Goal: Task Accomplishment & Management: Complete application form

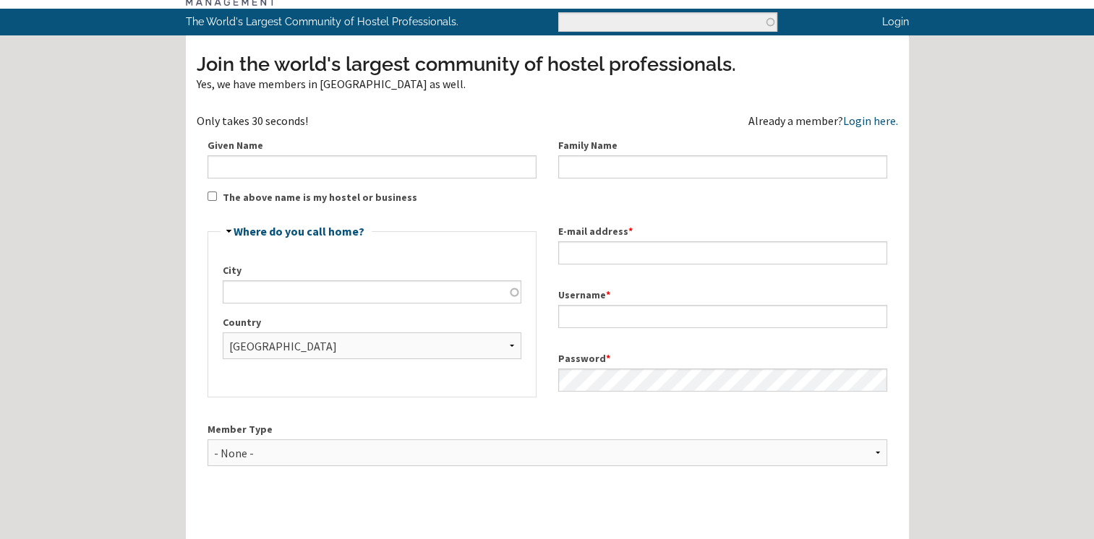
scroll to position [72, 0]
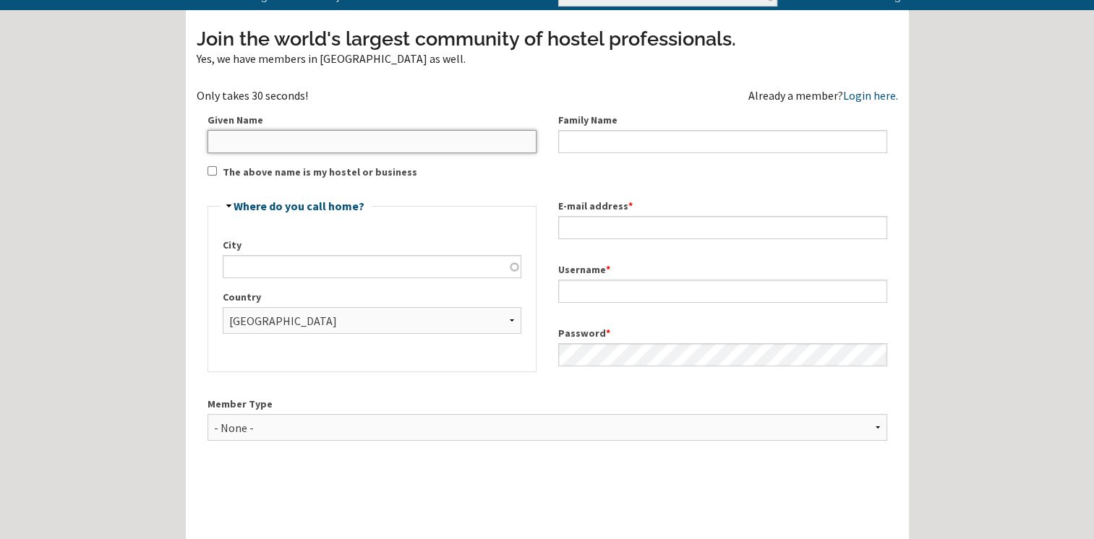
click at [237, 145] on input "Given Name" at bounding box center [372, 141] width 329 height 23
type input "[PERSON_NAME]"
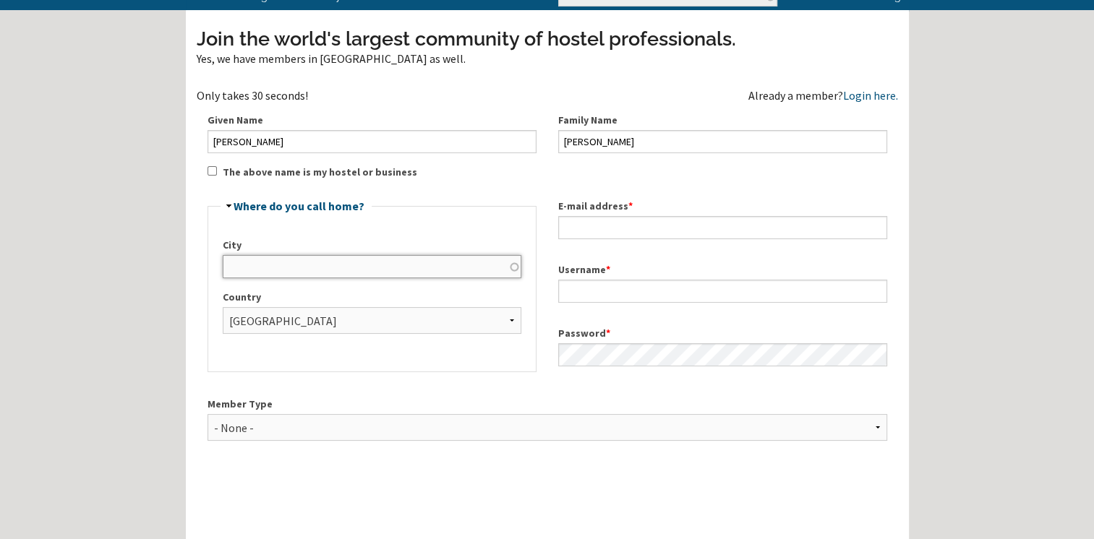
type input "SINT-[PERSON_NAME]"
type input "[EMAIL_ADDRESS][DOMAIN_NAME]"
click at [291, 265] on input "SINT-[PERSON_NAME]" at bounding box center [372, 266] width 299 height 23
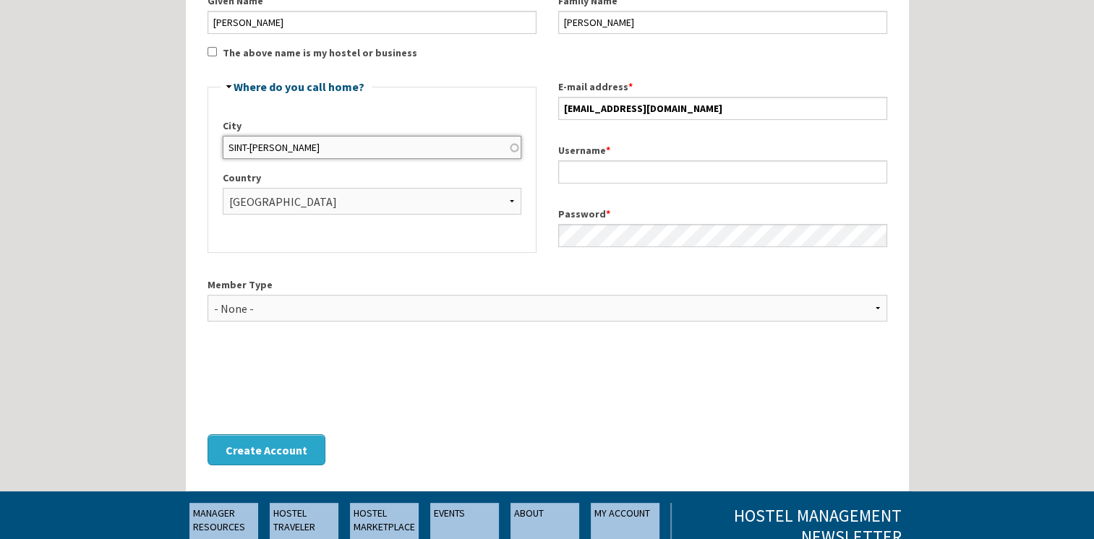
scroll to position [217, 0]
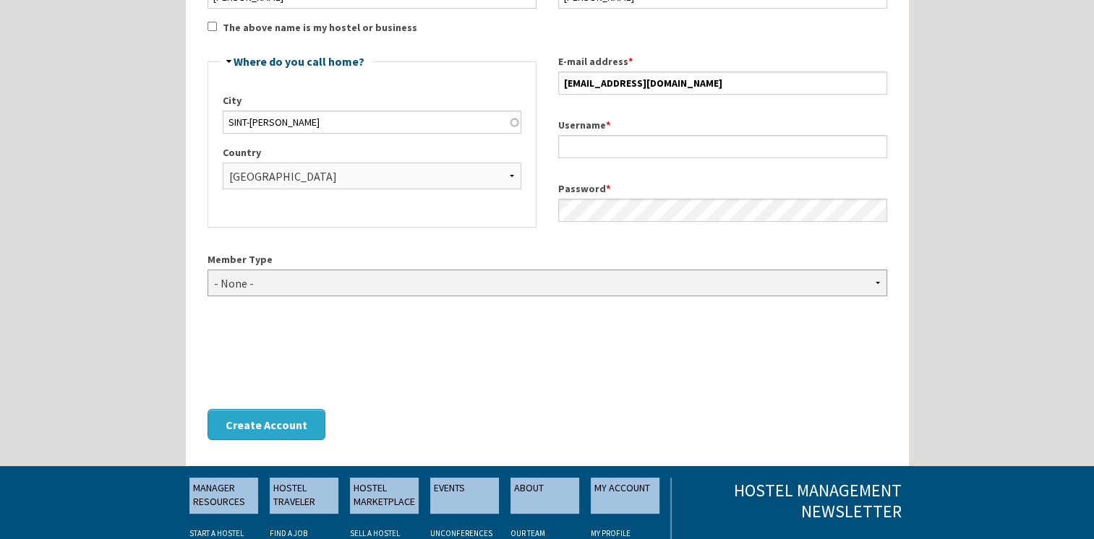
click at [330, 281] on select "- None - Hostel Owner Hostel Manager Hostel Investor Hostel Staff Hostel Volunt…" at bounding box center [548, 283] width 680 height 27
click at [87, 252] on div "Home Forum « Back Forum Forums Index « Back Forums Index New Posts Recent Activ…" at bounding box center [547, 242] width 1094 height 918
click at [306, 286] on select "- None - Hostel Owner Hostel Manager Hostel Investor Hostel Staff Hostel Volunt…" at bounding box center [548, 283] width 680 height 27
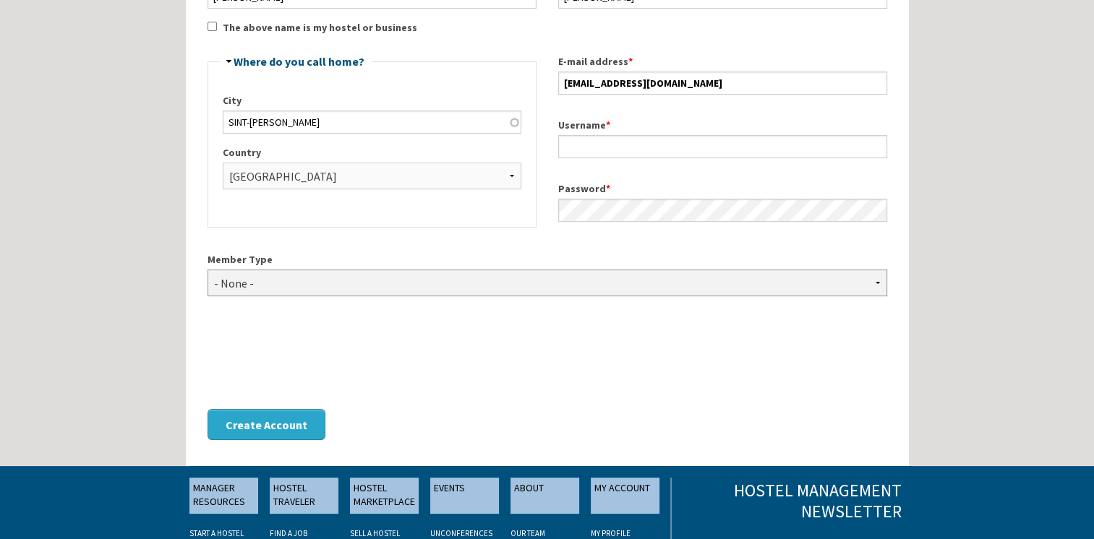
click at [306, 286] on select "- None - Hostel Owner Hostel Manager Hostel Investor Hostel Staff Hostel Volunt…" at bounding box center [548, 283] width 680 height 27
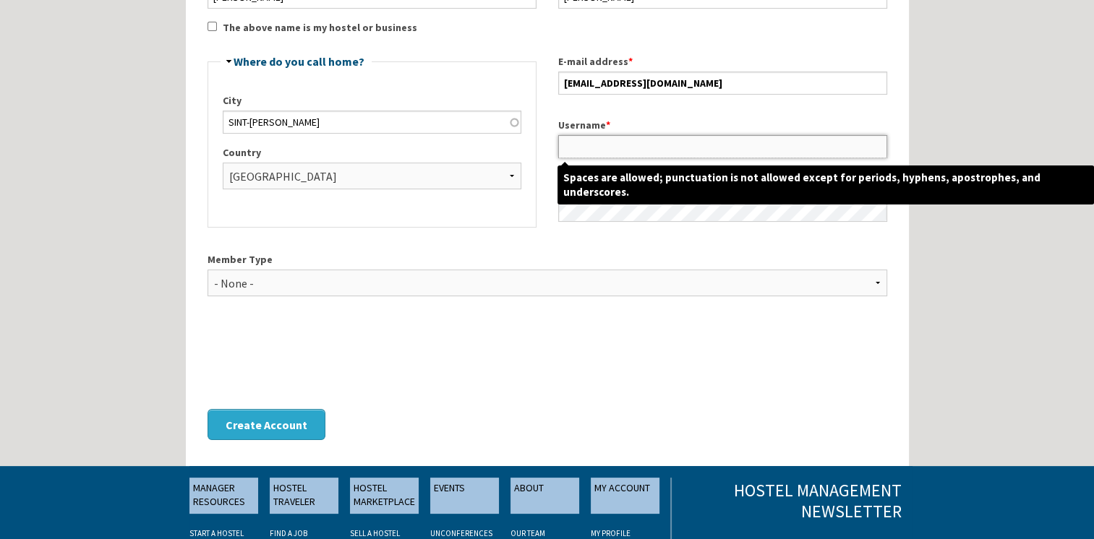
click at [593, 146] on input "Username *" at bounding box center [722, 146] width 329 height 23
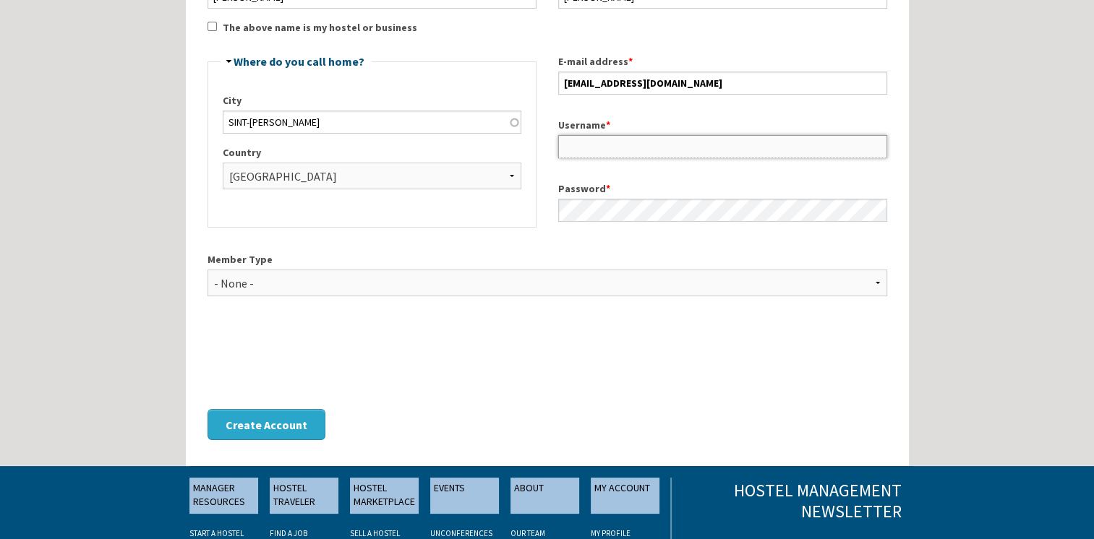
type input "[EMAIL_ADDRESS][DOMAIN_NAME]"
click at [657, 336] on div "0cAFcWeA63WGIfsEO4Aut8eBj7YoWdEJ2Ozw7kJEMwA0d1C9HByw6-uBuNMCJQDq3SjIBDcIrYb2U_H…" at bounding box center [548, 358] width 680 height 56
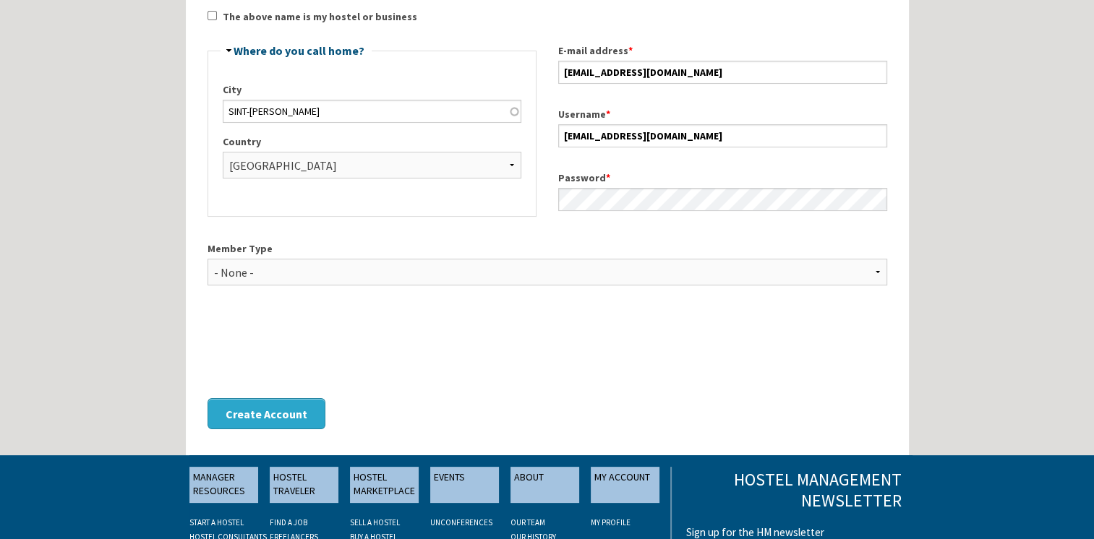
scroll to position [362, 0]
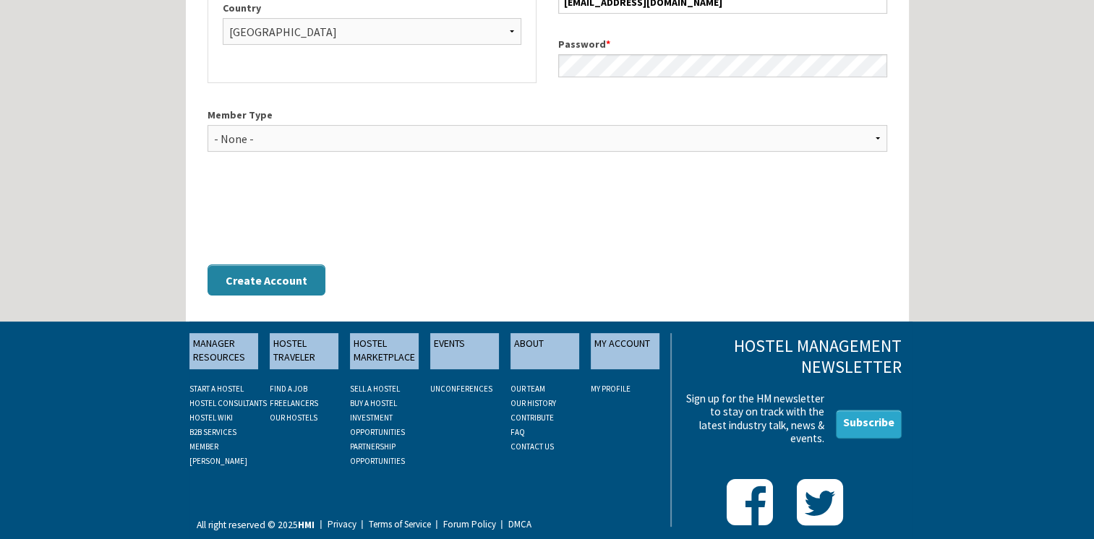
click at [282, 282] on button "Create Account" at bounding box center [267, 280] width 118 height 31
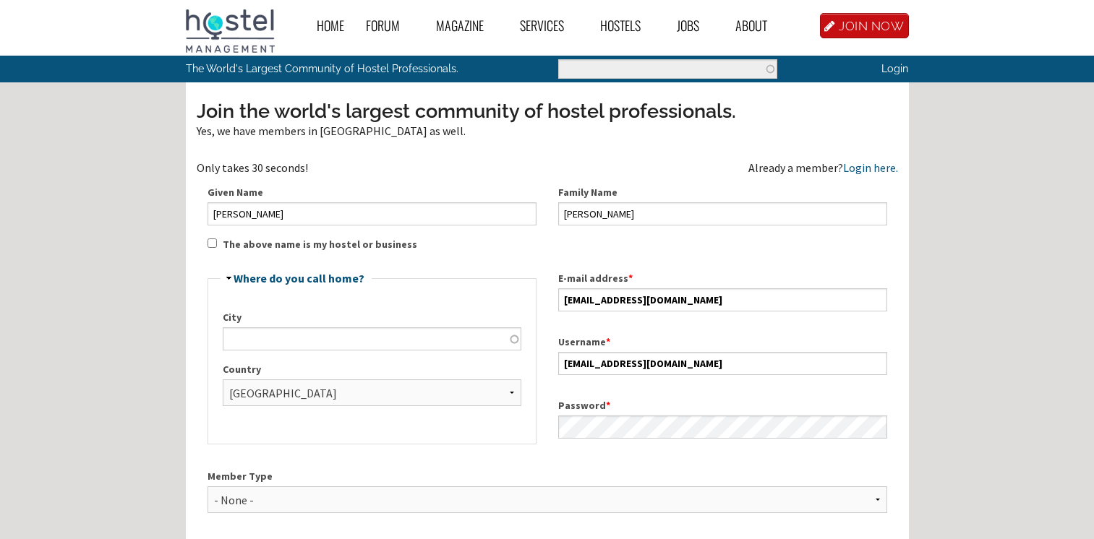
scroll to position [362, 0]
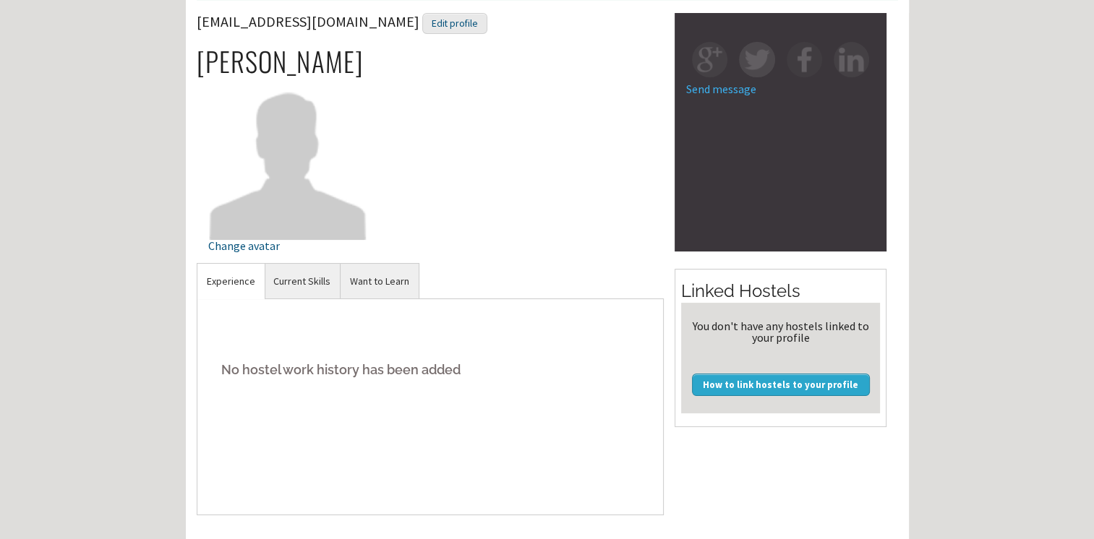
scroll to position [145, 0]
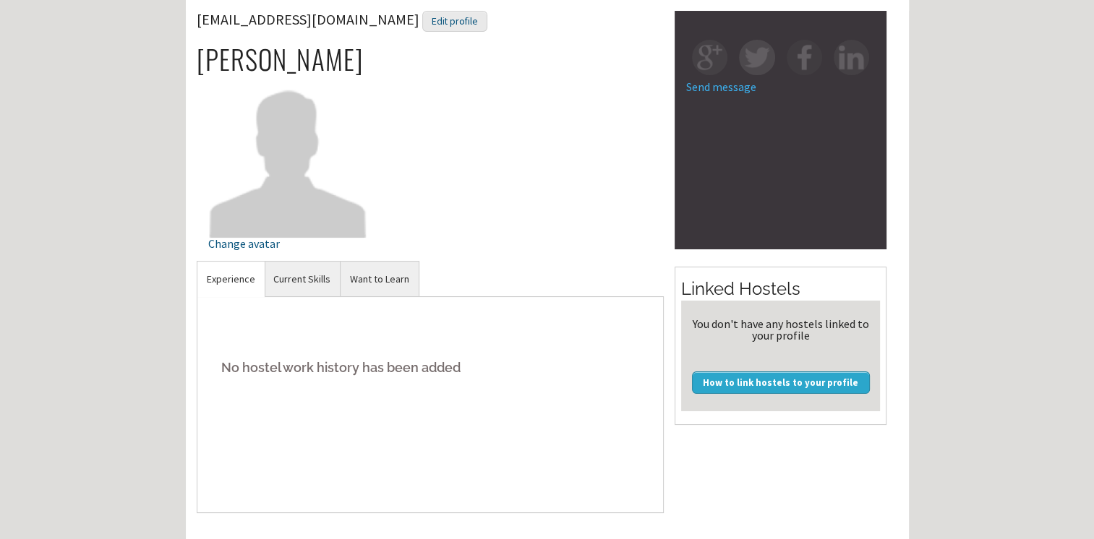
click at [108, 250] on div "Home Forum « Back Forum Forums Index « Back Forums Index New Posts Recent Activ…" at bounding box center [547, 319] width 1094 height 929
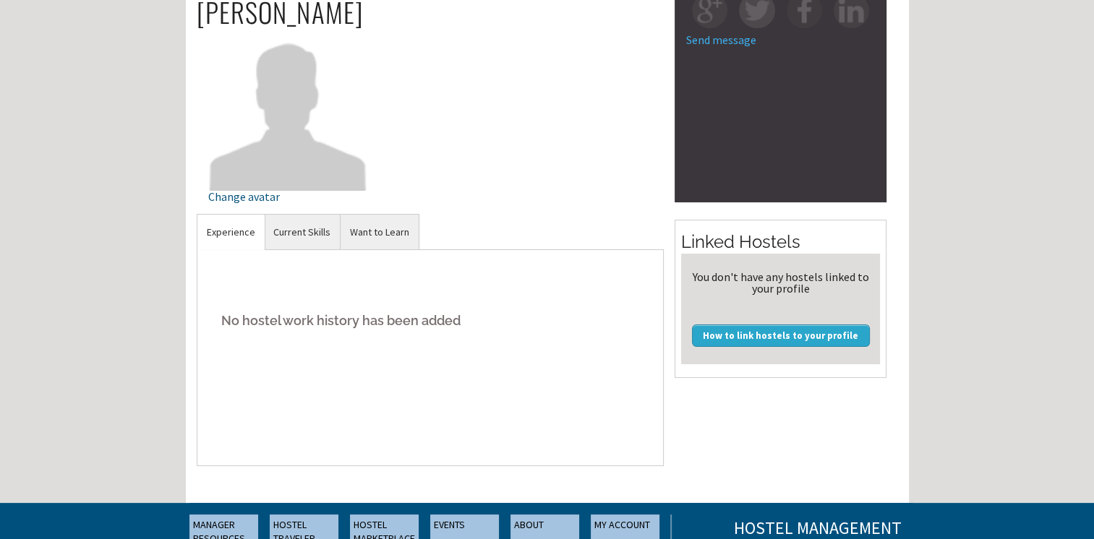
scroll to position [217, 0]
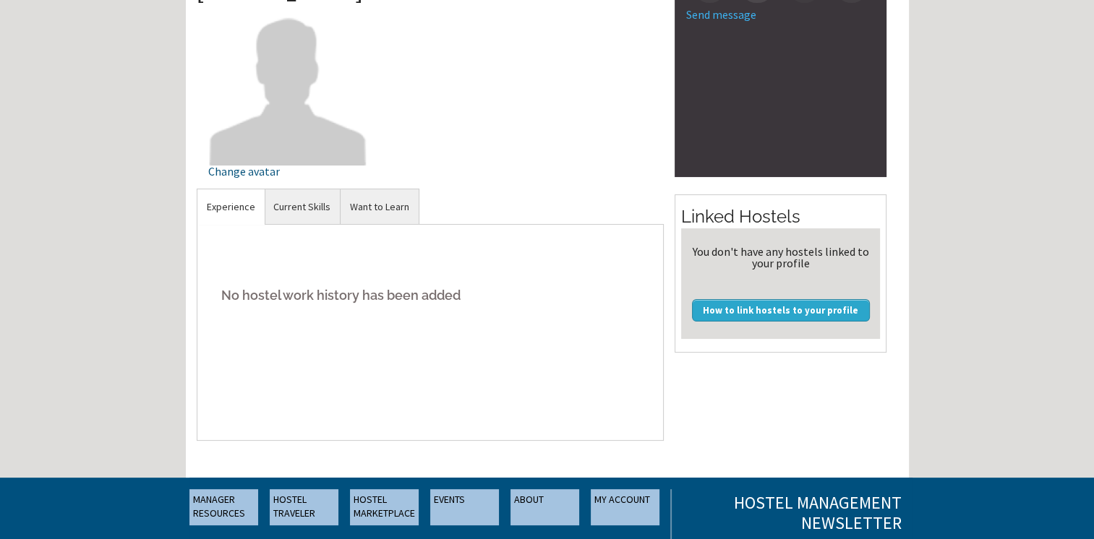
click at [336, 282] on h5 "No hostel work history has been added" at bounding box center [430, 295] width 445 height 44
click at [229, 209] on link "Experience" at bounding box center [230, 206] width 67 height 35
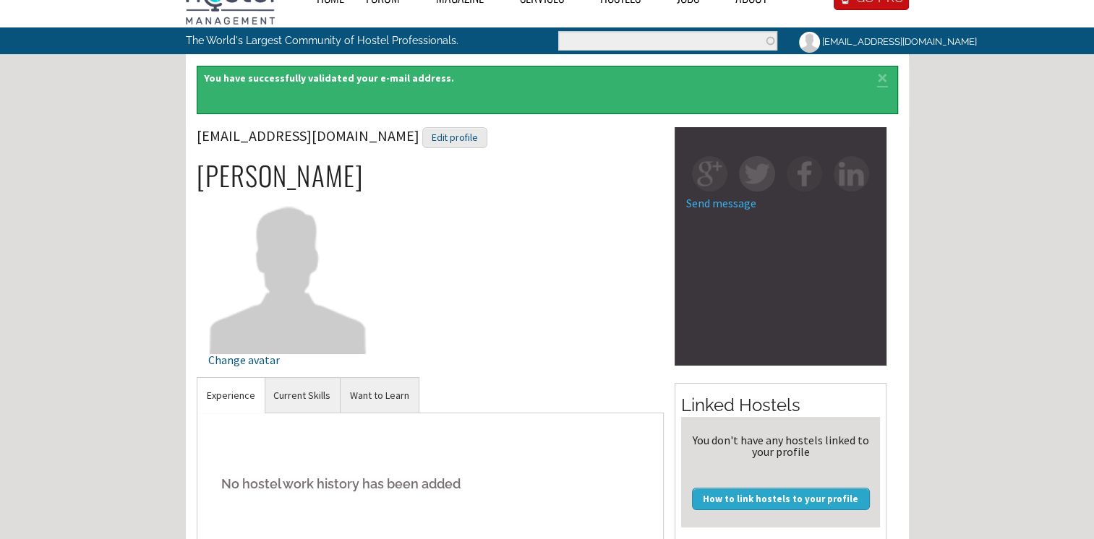
scroll to position [27, 0]
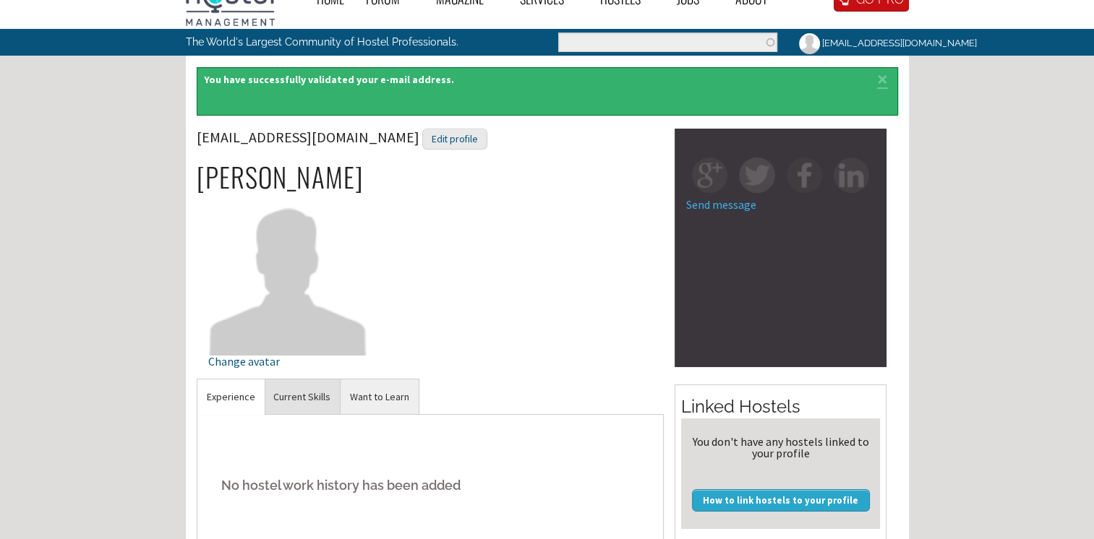
click at [292, 398] on link "Current Skills" at bounding box center [302, 397] width 76 height 35
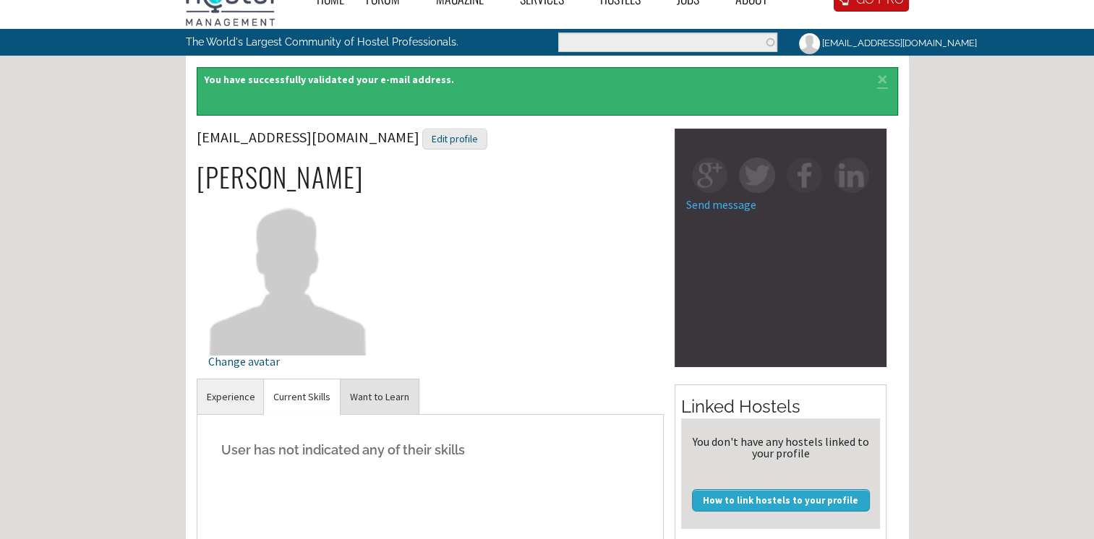
click at [393, 393] on link "Want to Learn" at bounding box center [380, 397] width 78 height 35
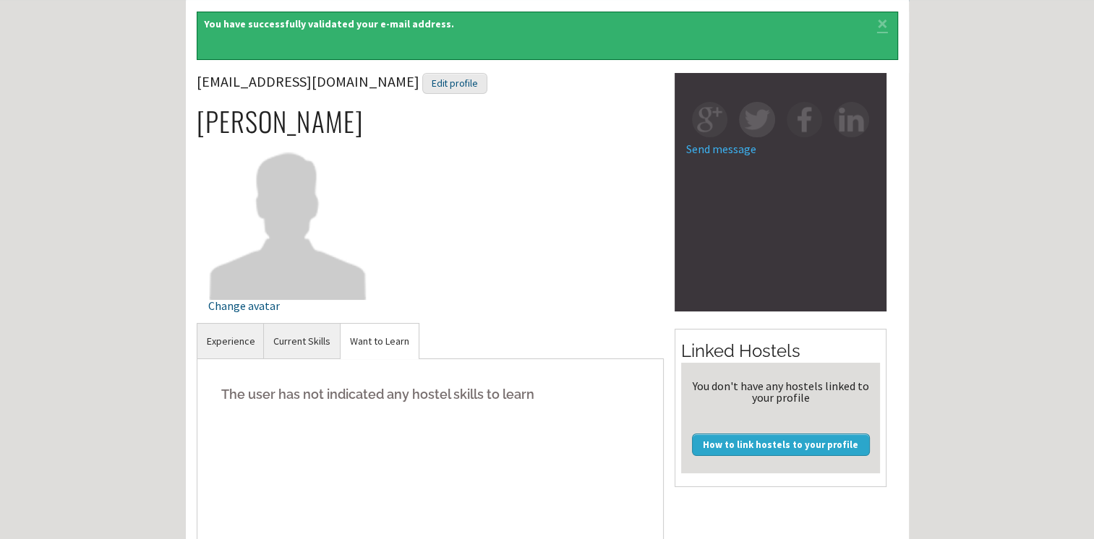
scroll to position [0, 0]
